Goal: Information Seeking & Learning: Learn about a topic

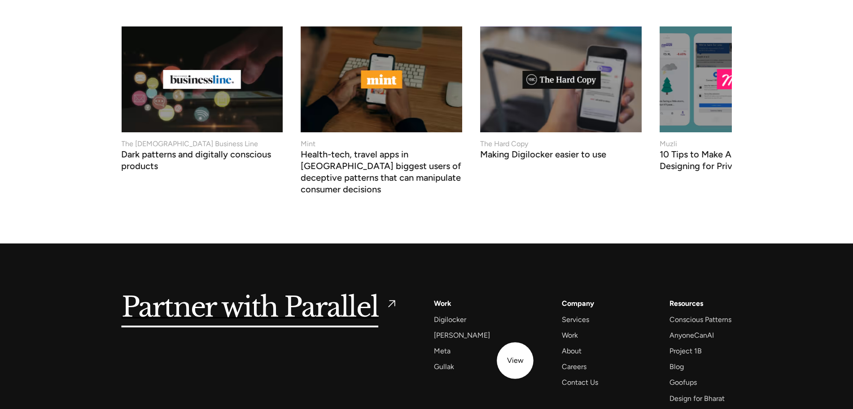
scroll to position [3575, 0]
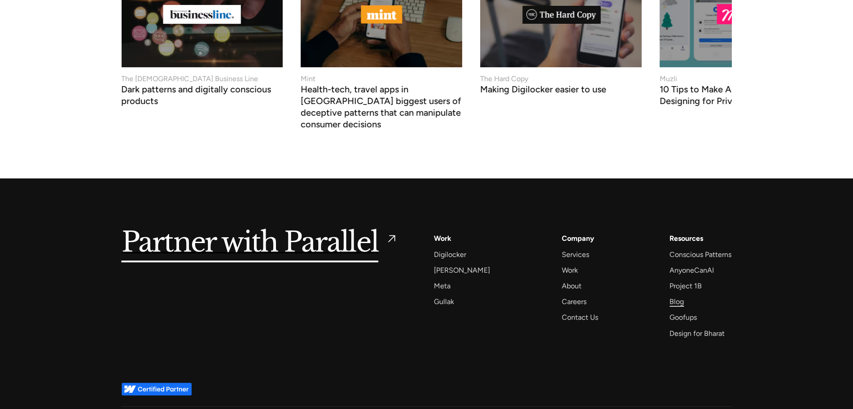
click at [680, 296] on div "Blog" at bounding box center [677, 302] width 14 height 12
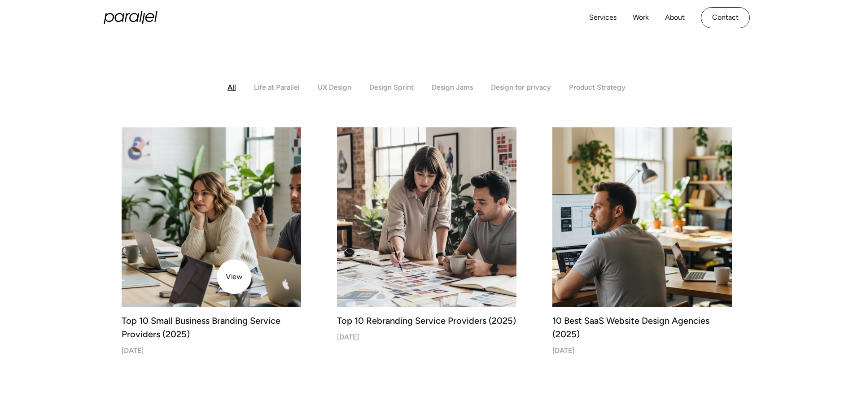
click at [234, 277] on img at bounding box center [211, 217] width 188 height 188
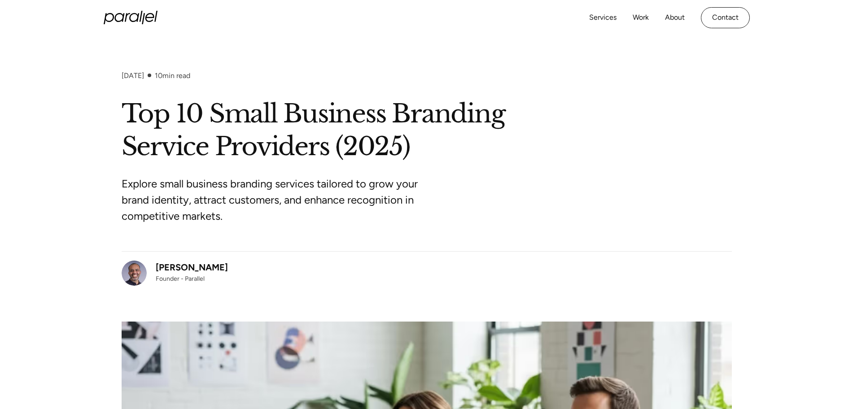
drag, startPoint x: 225, startPoint y: 267, endPoint x: 158, endPoint y: 267, distance: 67.8
click at [158, 267] on div "[PERSON_NAME] Founder - Parallel" at bounding box center [427, 268] width 610 height 35
copy div "[PERSON_NAME]"
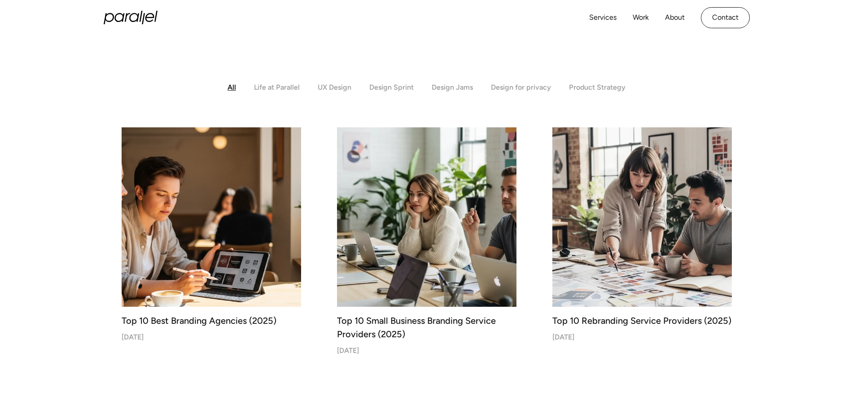
drag, startPoint x: 189, startPoint y: 190, endPoint x: 106, endPoint y: 355, distance: 184.8
